Goal: Task Accomplishment & Management: Complete application form

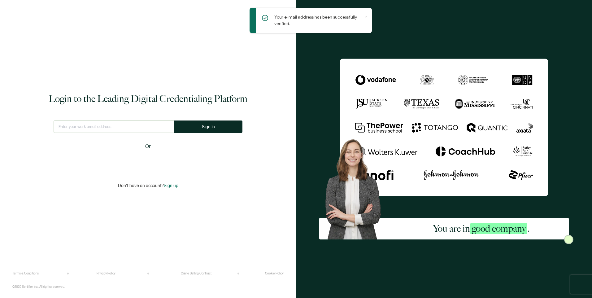
click at [104, 128] on input "text" at bounding box center [114, 127] width 121 height 12
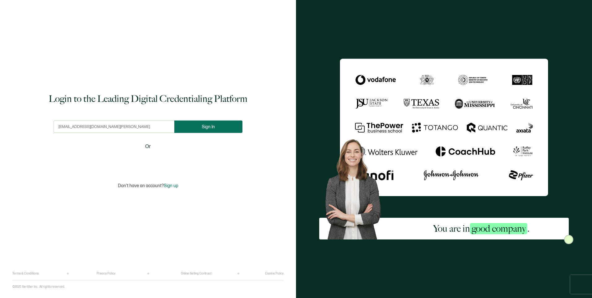
type input "[EMAIL_ADDRESS][DOMAIN_NAME][PERSON_NAME]"
click at [208, 129] on span "Sign In" at bounding box center [210, 127] width 13 height 5
